Goal: Task Accomplishment & Management: Complete application form

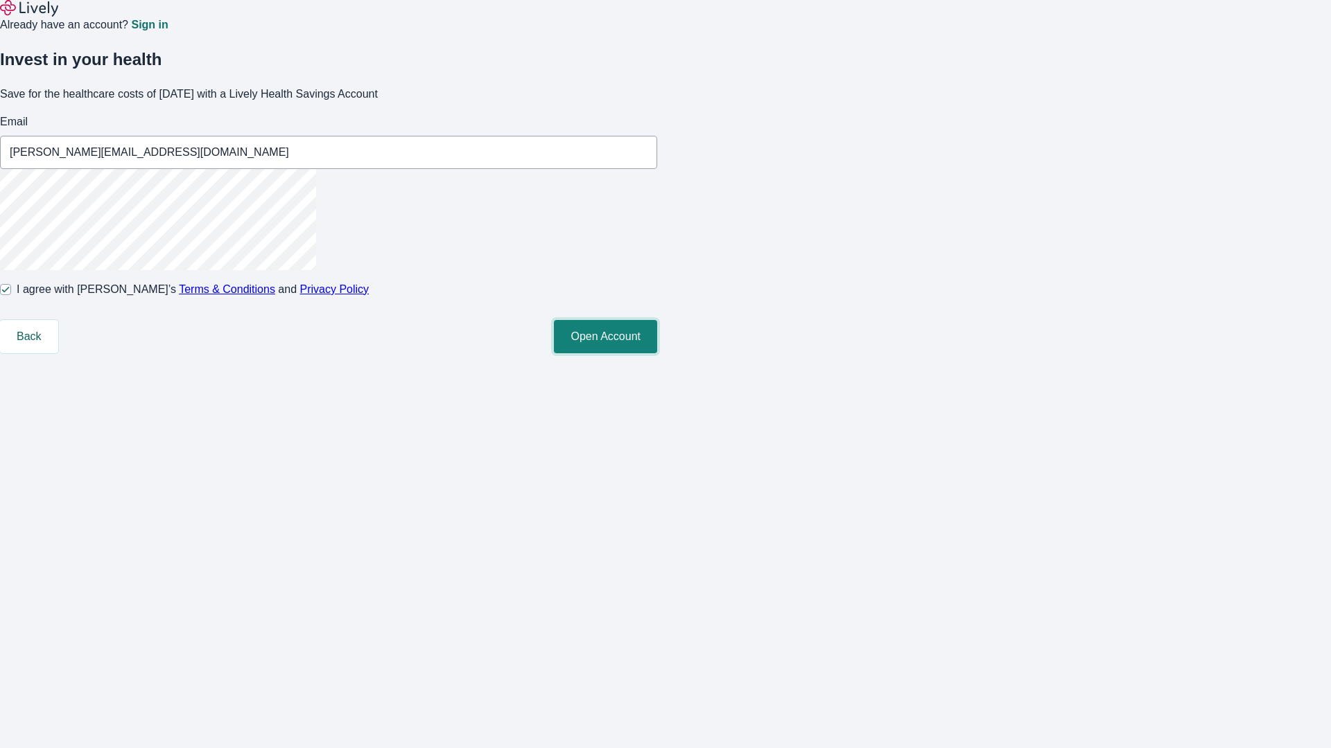
click at [657, 353] on button "Open Account" at bounding box center [605, 336] width 103 height 33
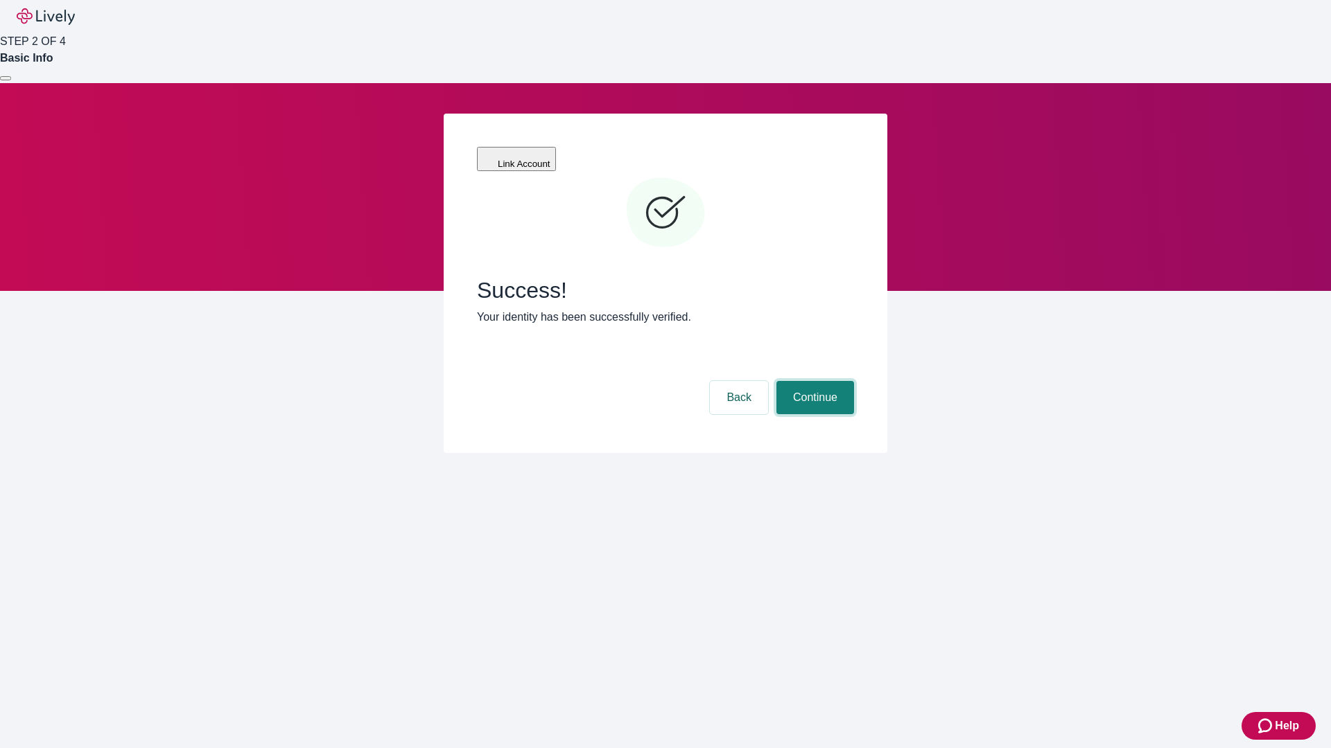
click at [813, 381] on button "Continue" at bounding box center [815, 397] width 78 height 33
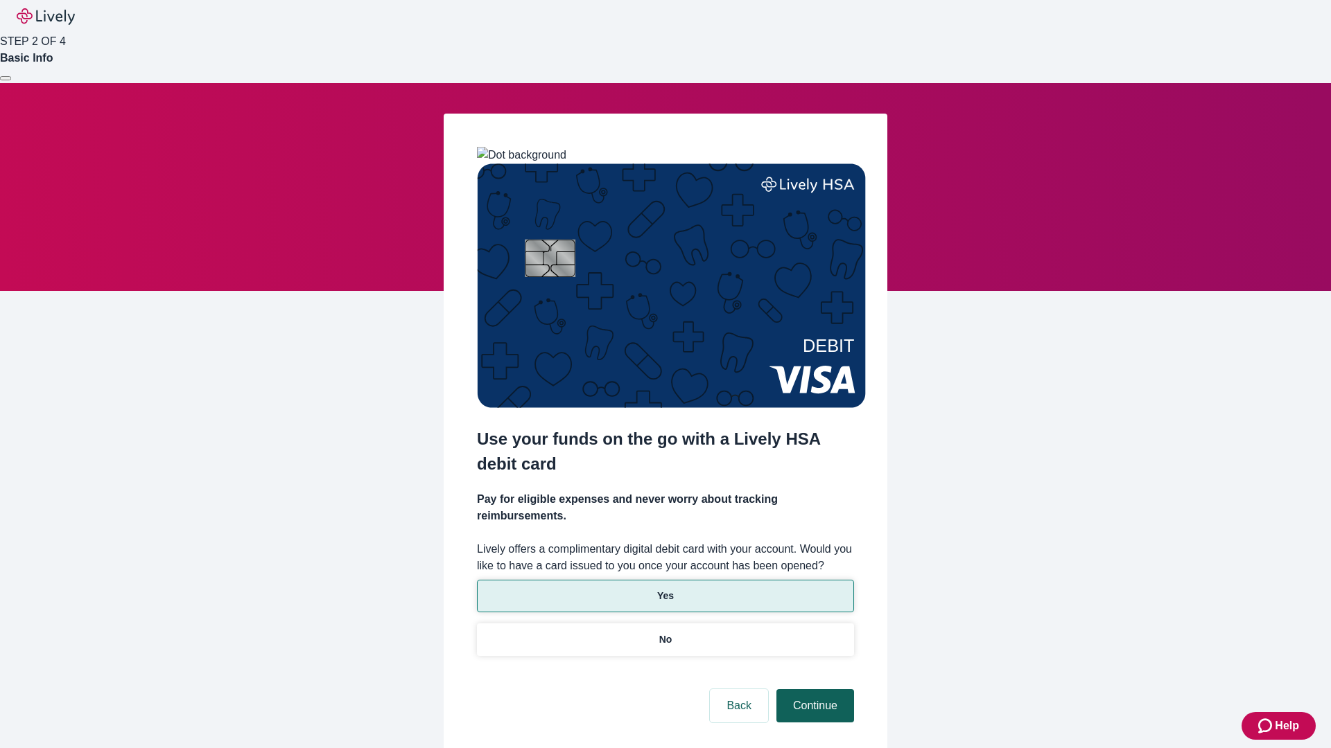
click at [665, 633] on p "No" at bounding box center [665, 640] width 13 height 15
click at [813, 690] on button "Continue" at bounding box center [815, 706] width 78 height 33
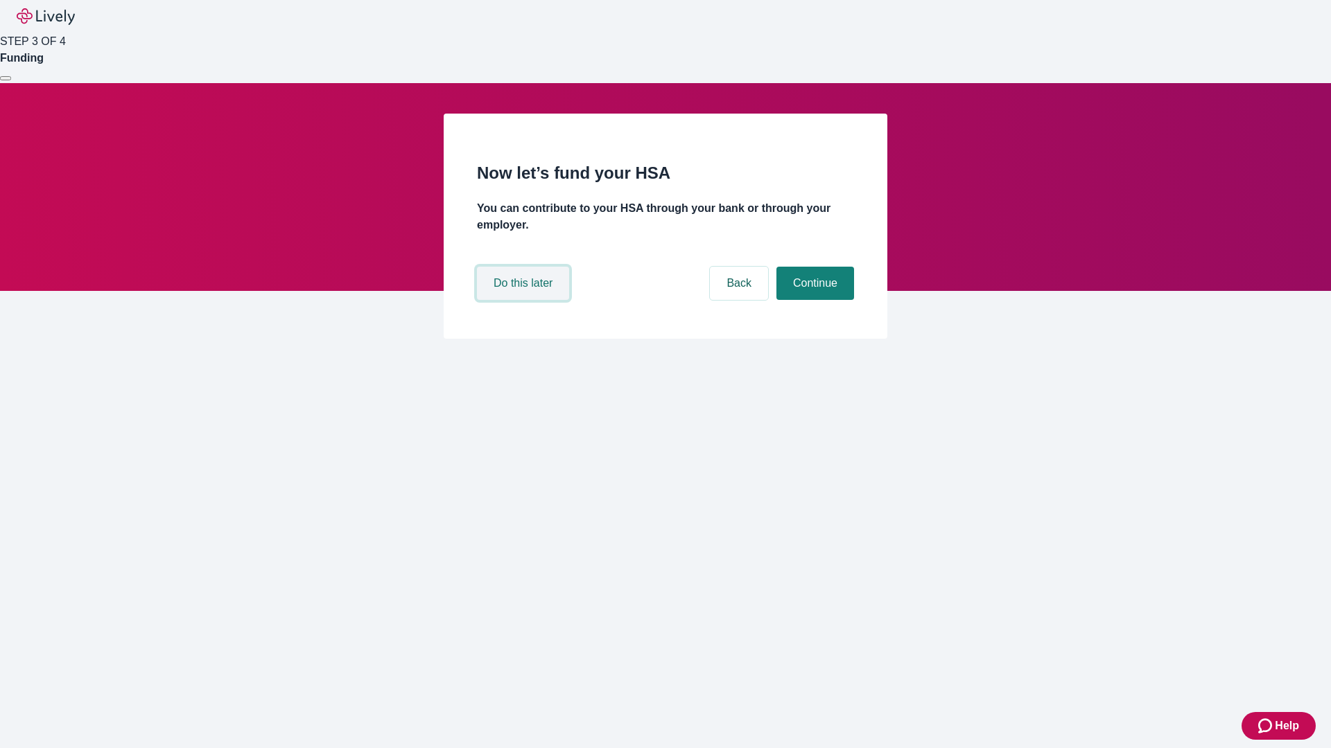
click at [525, 300] on button "Do this later" at bounding box center [523, 283] width 92 height 33
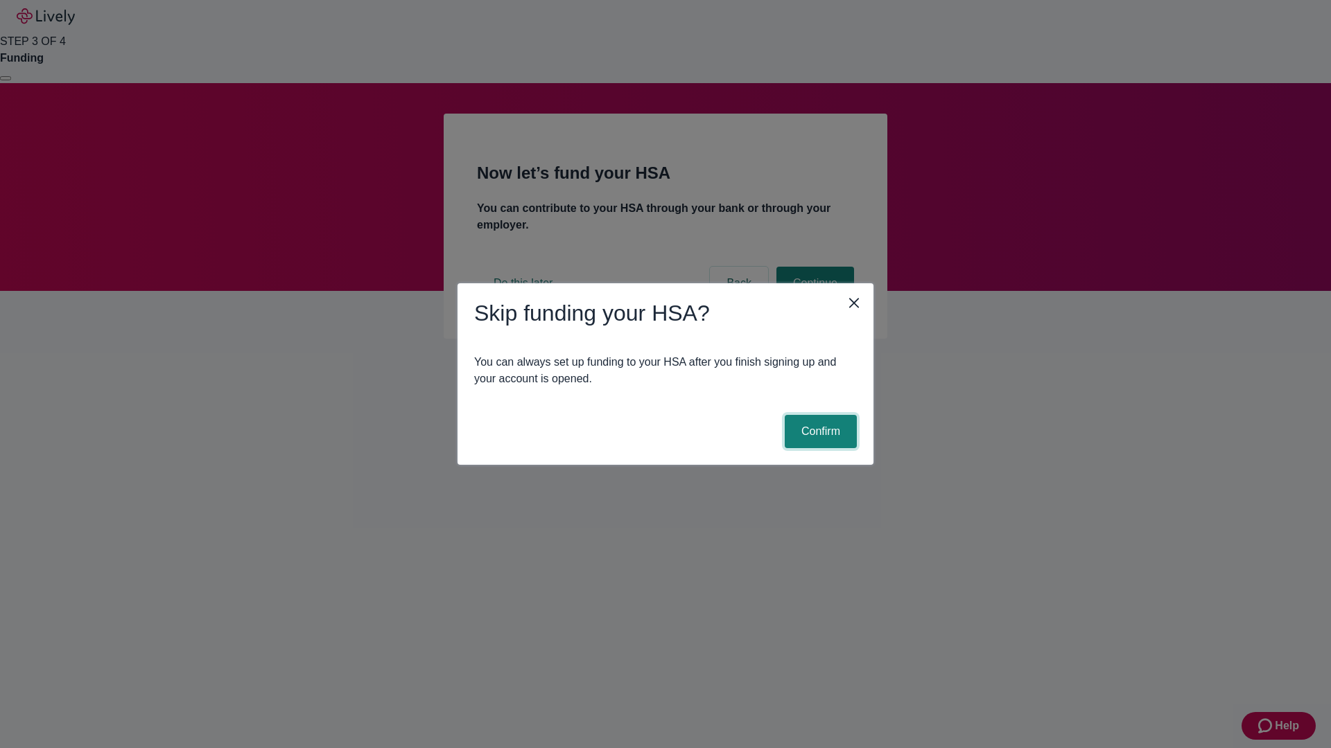
click at [818, 432] on button "Confirm" at bounding box center [820, 431] width 72 height 33
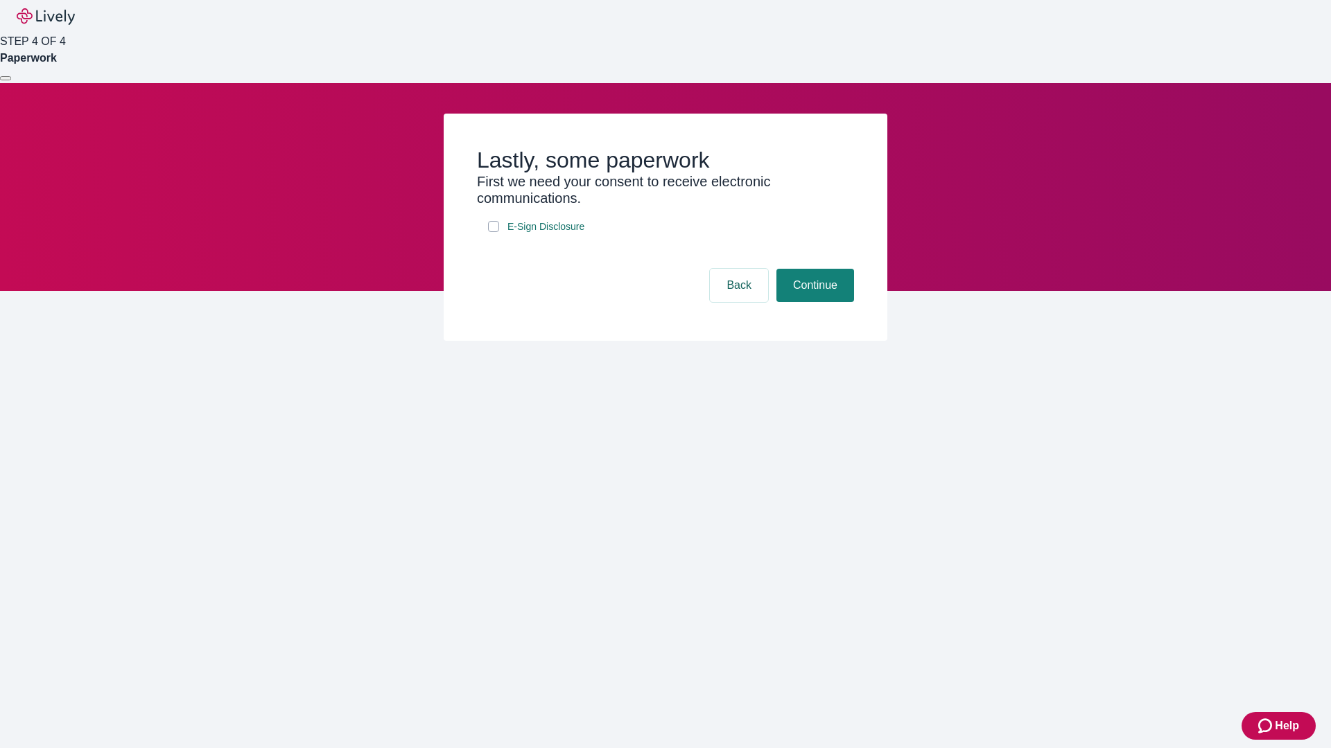
click at [493, 232] on input "E-Sign Disclosure" at bounding box center [493, 226] width 11 height 11
checkbox input "true"
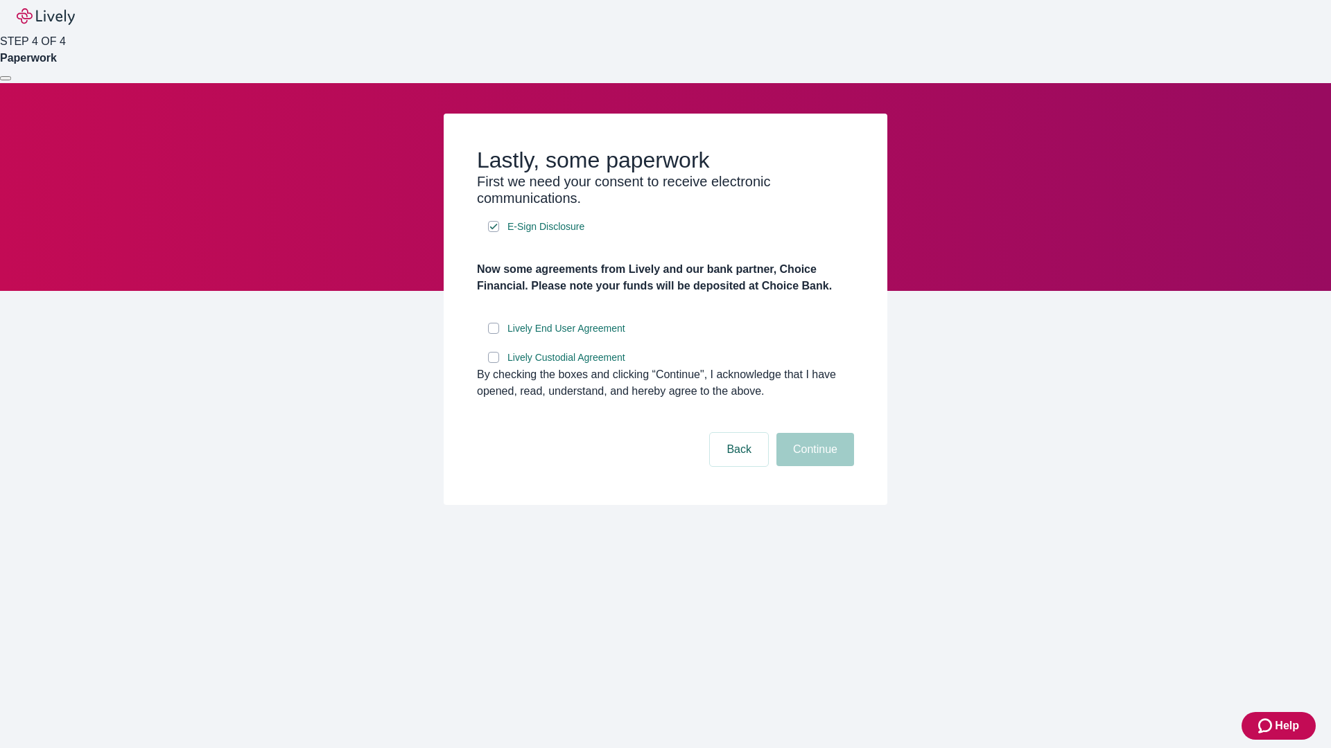
click at [493, 334] on input "Lively End User Agreement" at bounding box center [493, 328] width 11 height 11
checkbox input "true"
click at [493, 363] on input "Lively Custodial Agreement" at bounding box center [493, 357] width 11 height 11
checkbox input "true"
click at [813, 466] on button "Continue" at bounding box center [815, 449] width 78 height 33
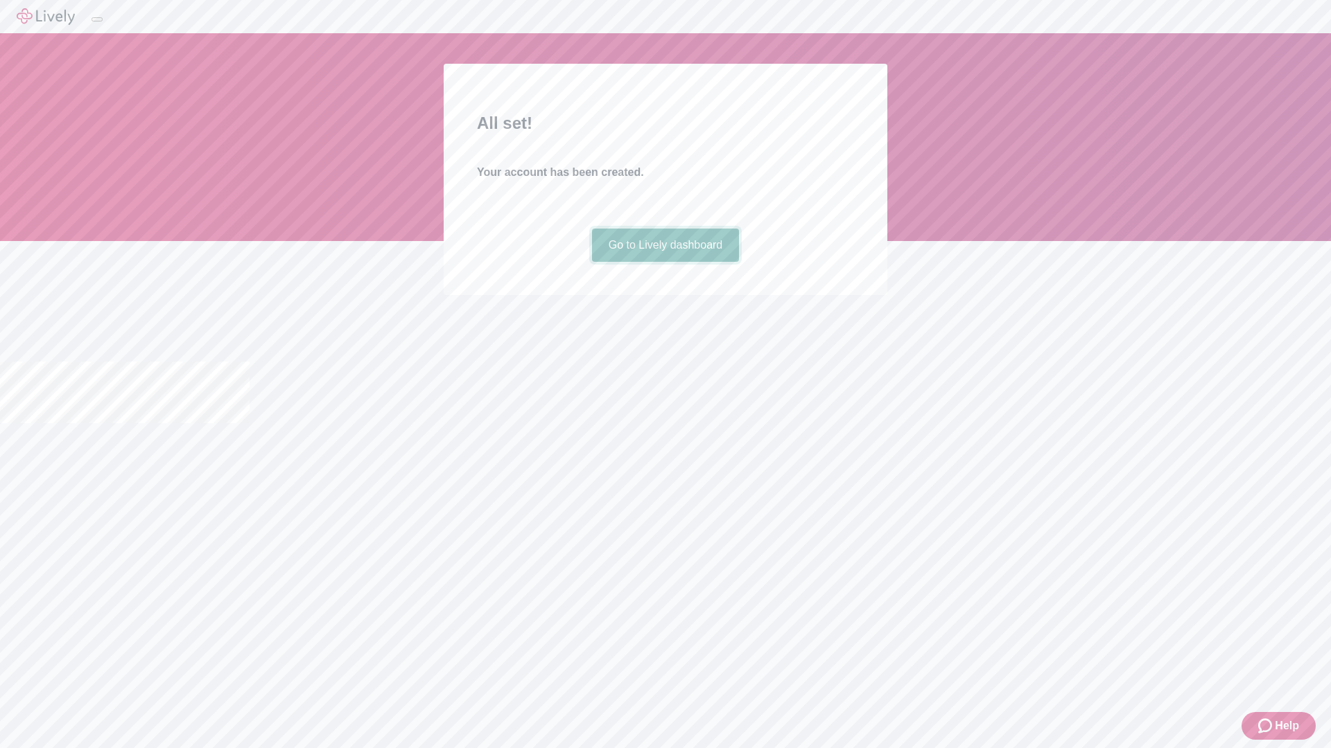
click at [665, 262] on link "Go to Lively dashboard" at bounding box center [666, 245] width 148 height 33
